Goal: Task Accomplishment & Management: Manage account settings

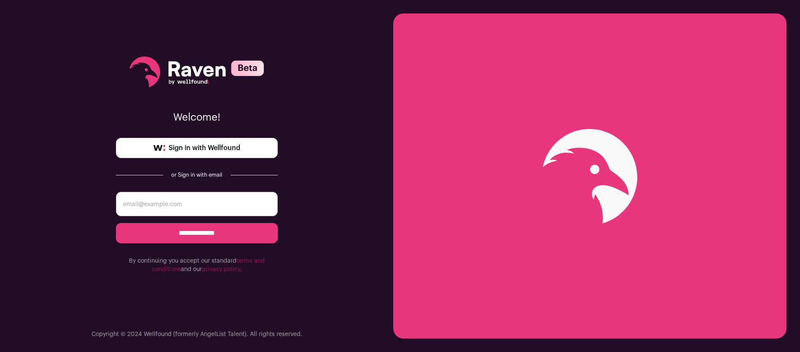
drag, startPoint x: 0, startPoint y: 0, endPoint x: 215, endPoint y: 146, distance: 260.2
click at [215, 146] on span "Sign in with Wellfound" at bounding box center [205, 148] width 72 height 10
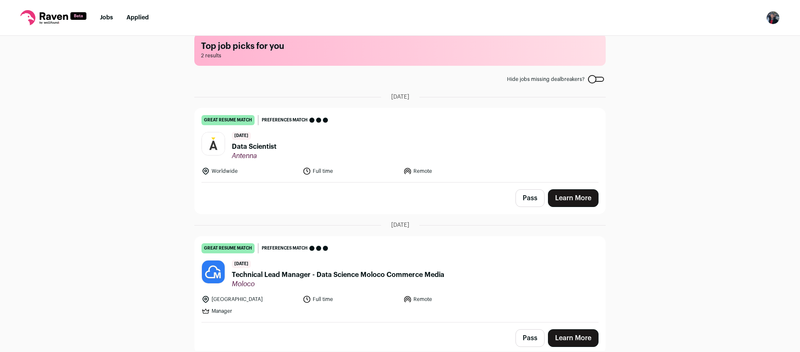
scroll to position [16, 0]
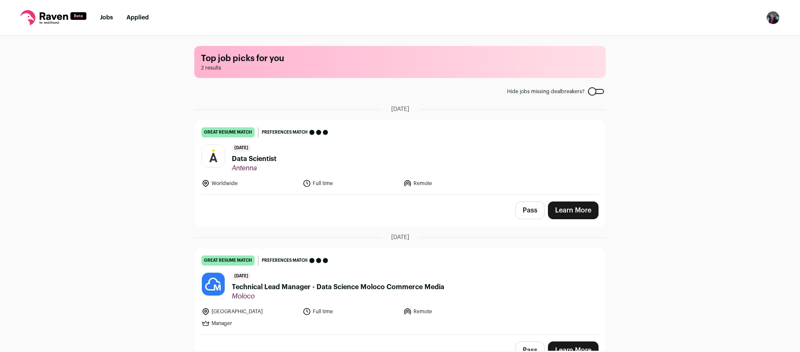
click at [266, 155] on span "Data Scientist" at bounding box center [254, 159] width 45 height 10
